Goal: Communication & Community: Share content

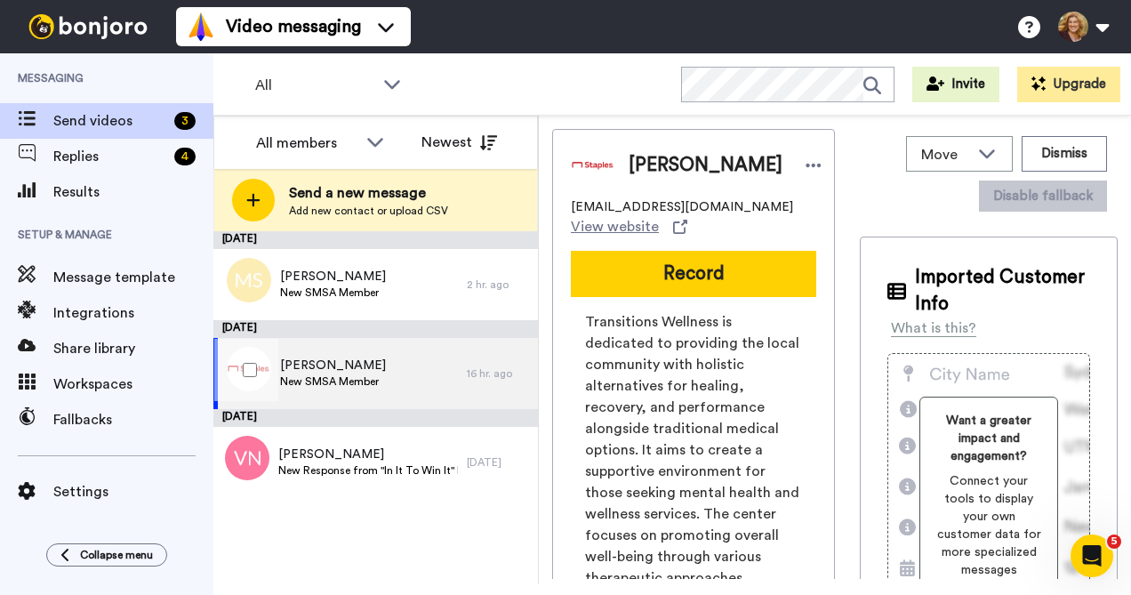
click at [352, 382] on span "New SMSA Member" at bounding box center [333, 381] width 106 height 14
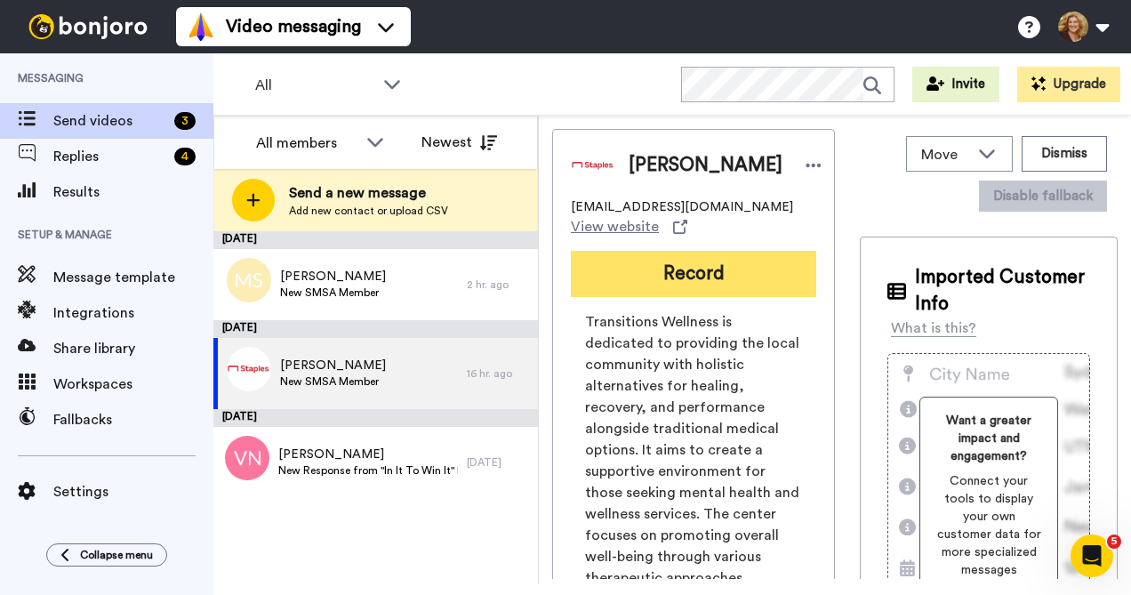
click at [686, 282] on button "Record" at bounding box center [693, 274] width 245 height 46
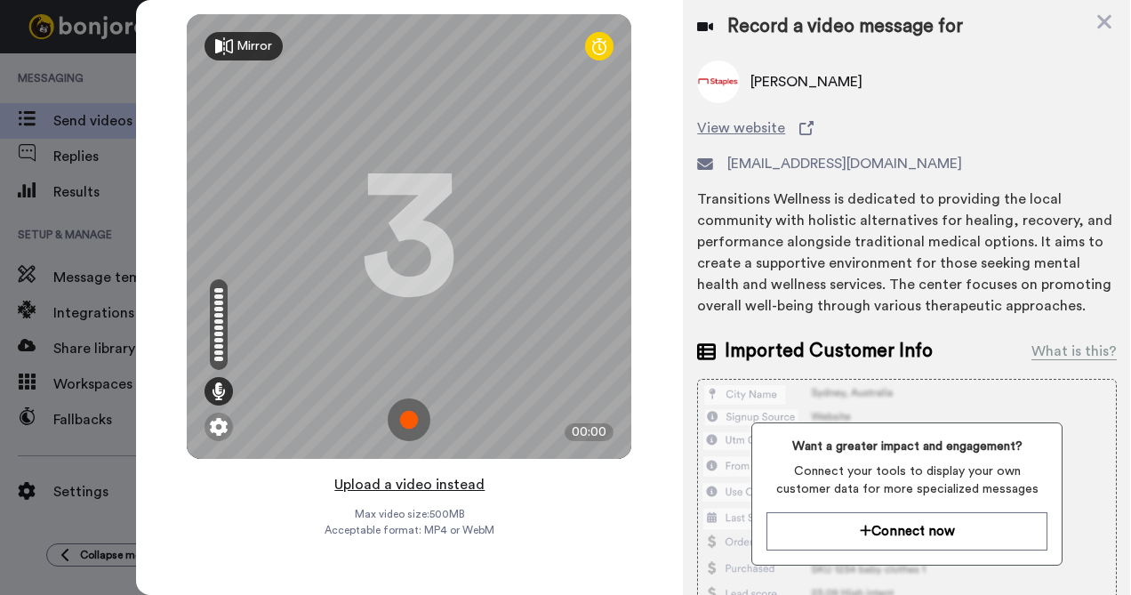
click at [421, 483] on button "Upload a video instead" at bounding box center [409, 484] width 161 height 23
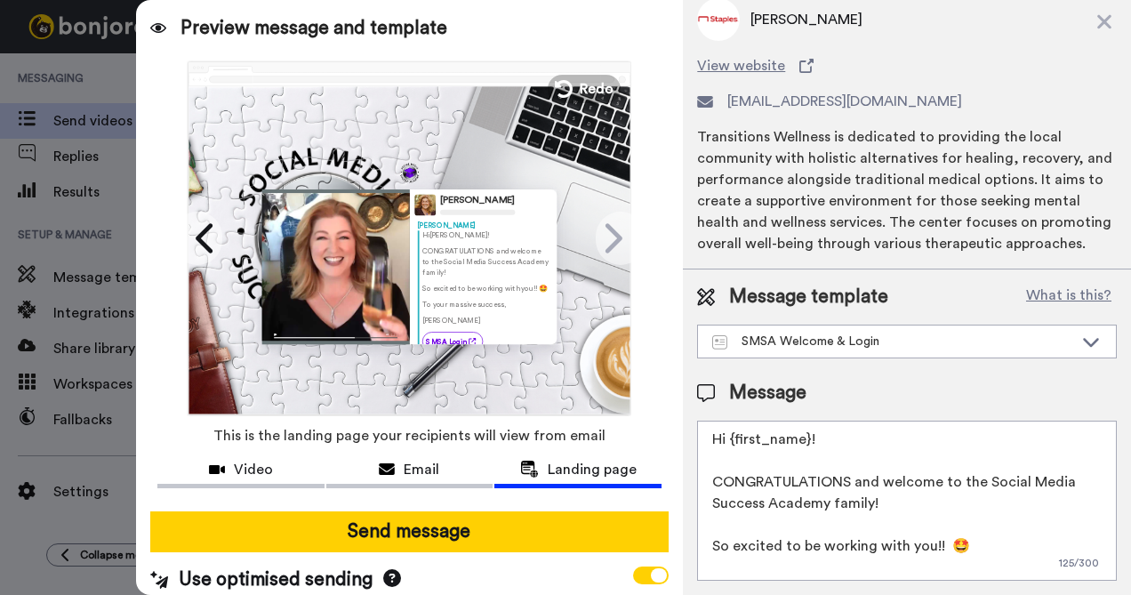
scroll to position [22, 0]
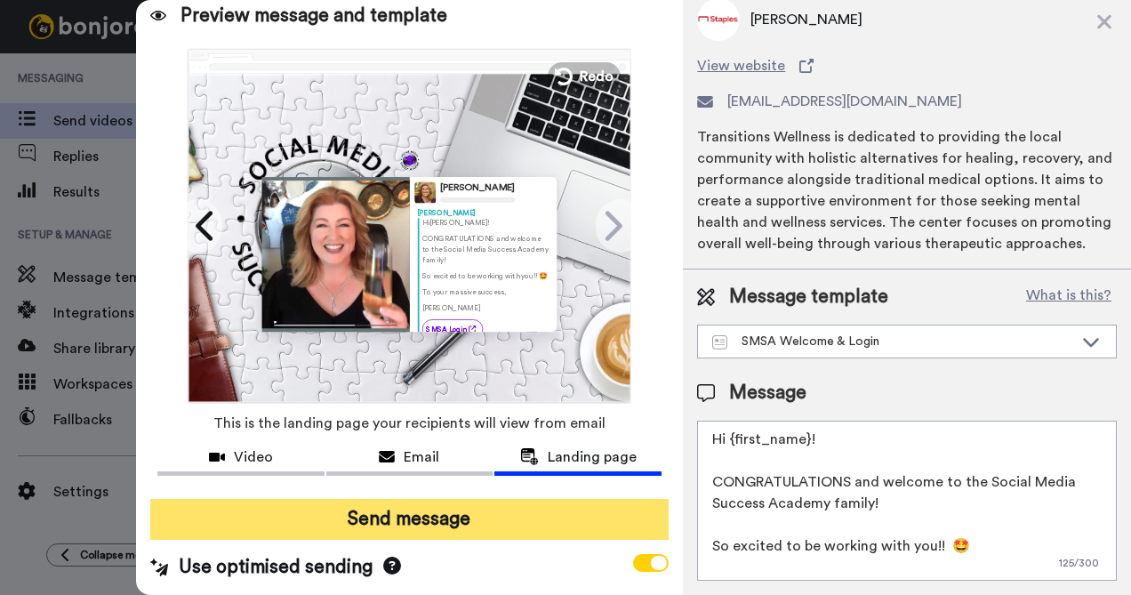
click at [425, 506] on button "Send message" at bounding box center [409, 519] width 519 height 41
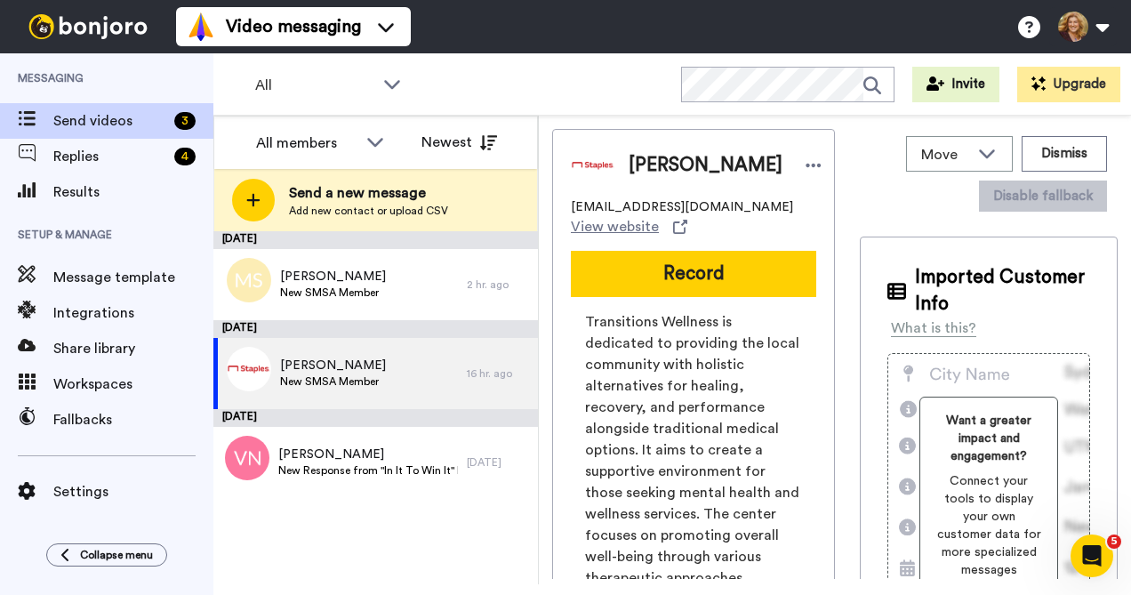
scroll to position [0, 0]
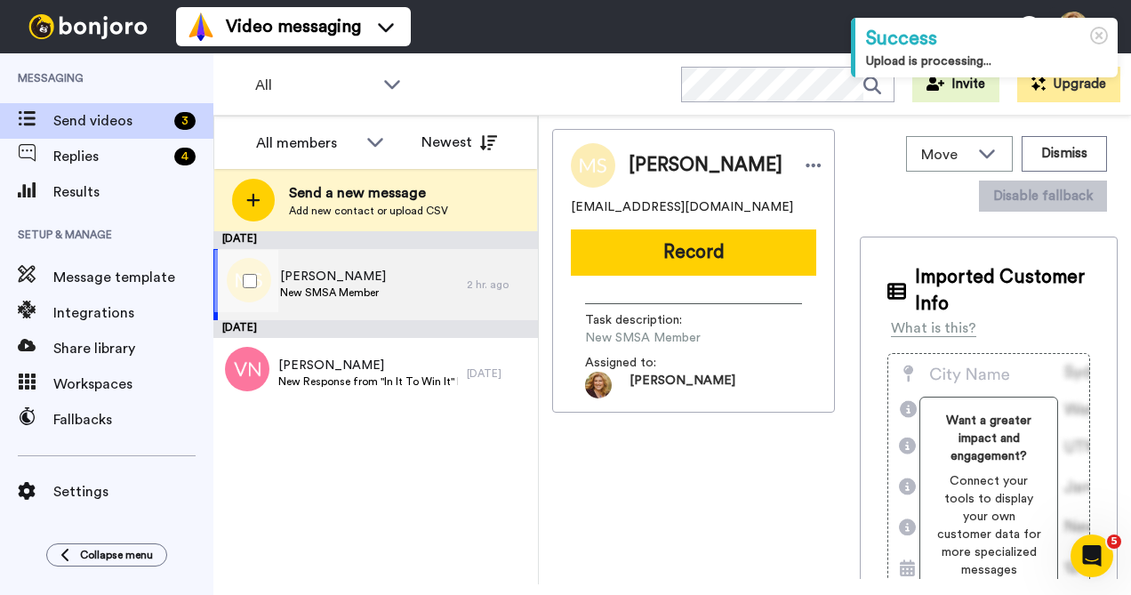
click at [361, 286] on span "New SMSA Member" at bounding box center [333, 292] width 106 height 14
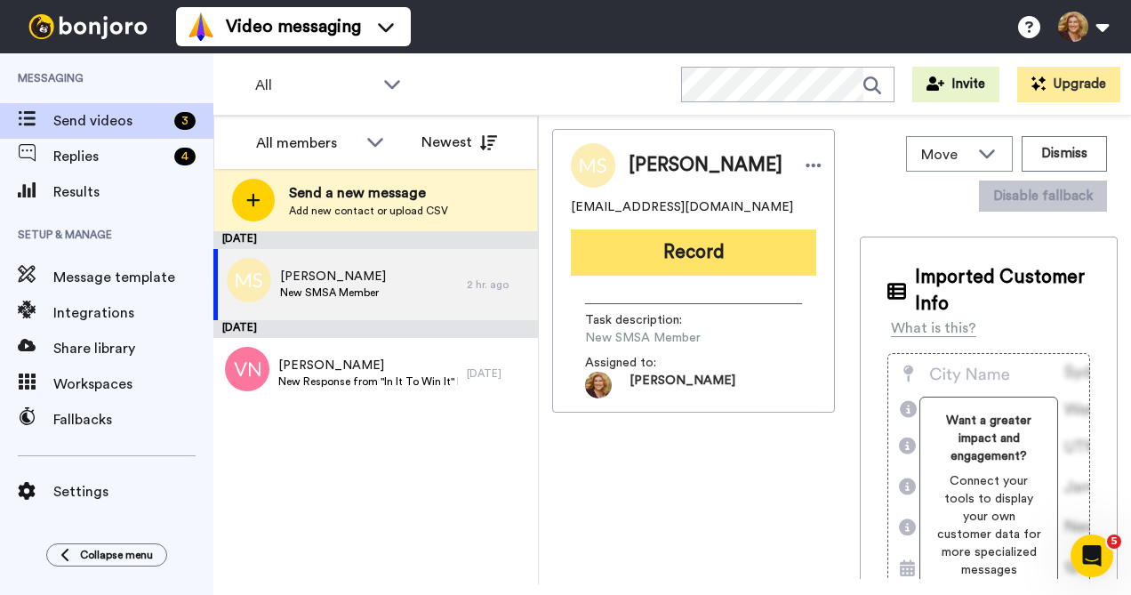
click at [681, 258] on button "Record" at bounding box center [693, 252] width 245 height 46
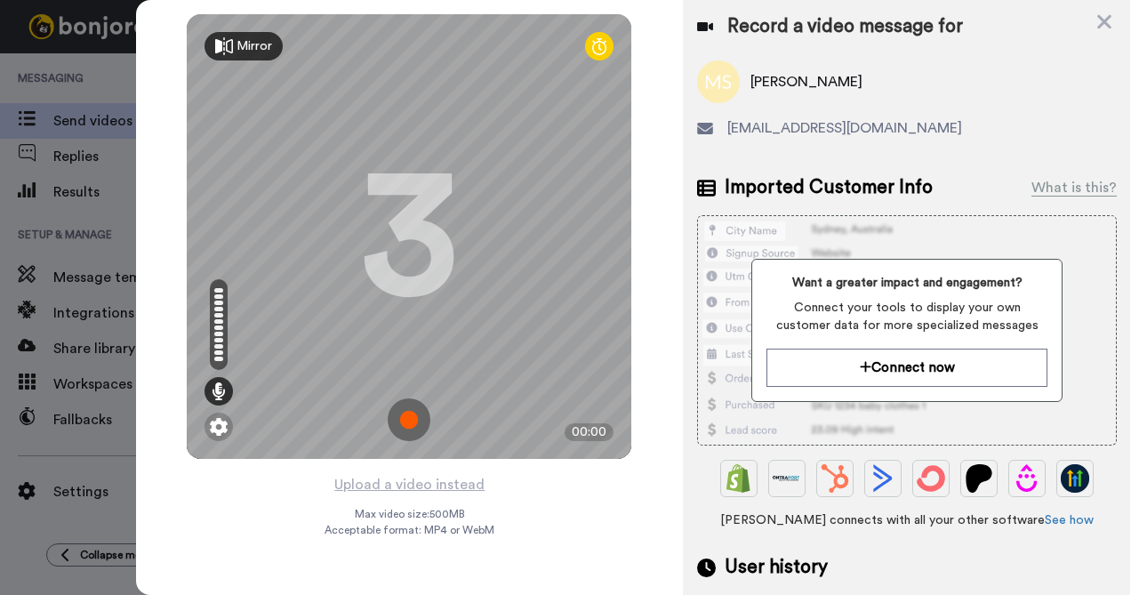
click at [411, 422] on img at bounding box center [409, 419] width 43 height 43
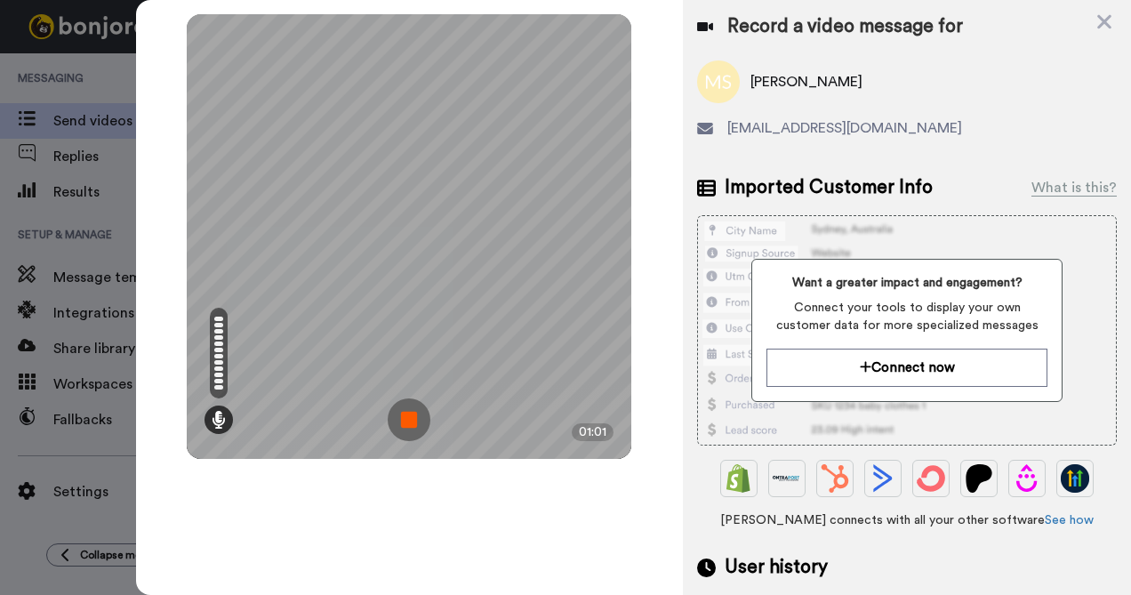
click at [411, 422] on img at bounding box center [409, 419] width 43 height 43
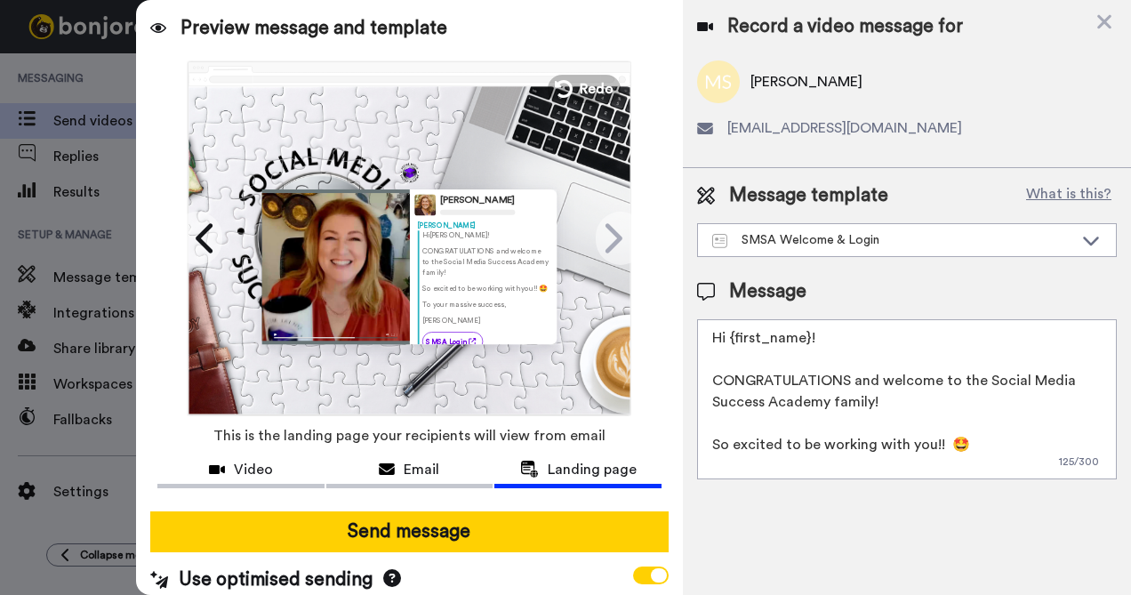
click at [868, 393] on textarea "Hi {first_name}! CONGRATULATIONS and welcome to the Social Media Success Academ…" at bounding box center [907, 399] width 420 height 160
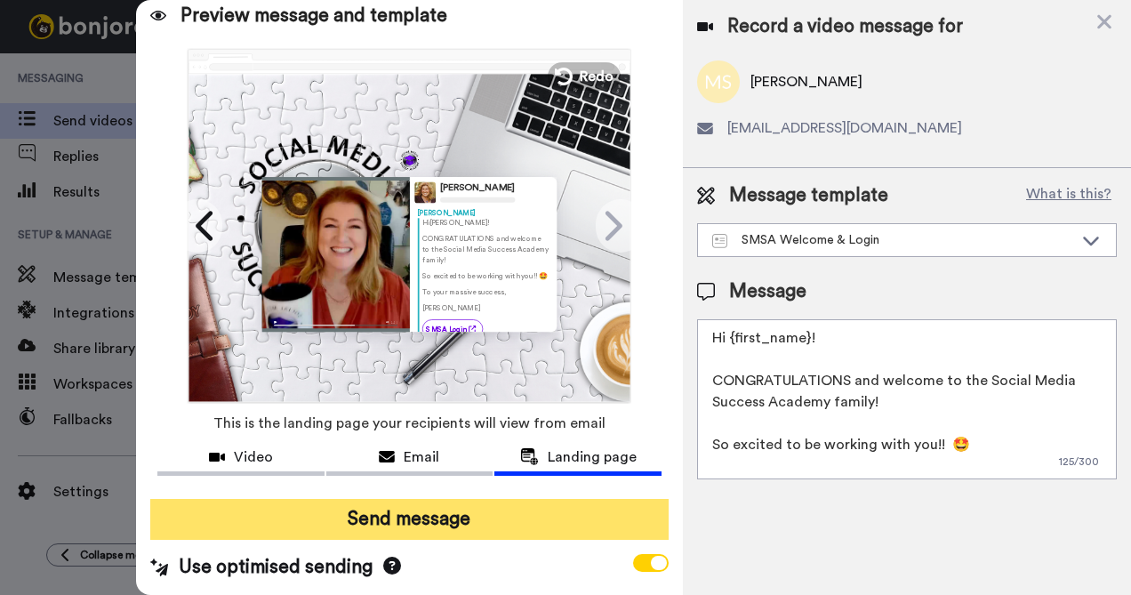
click at [399, 508] on button "Send message" at bounding box center [409, 519] width 519 height 41
